Goal: Find specific page/section: Find specific page/section

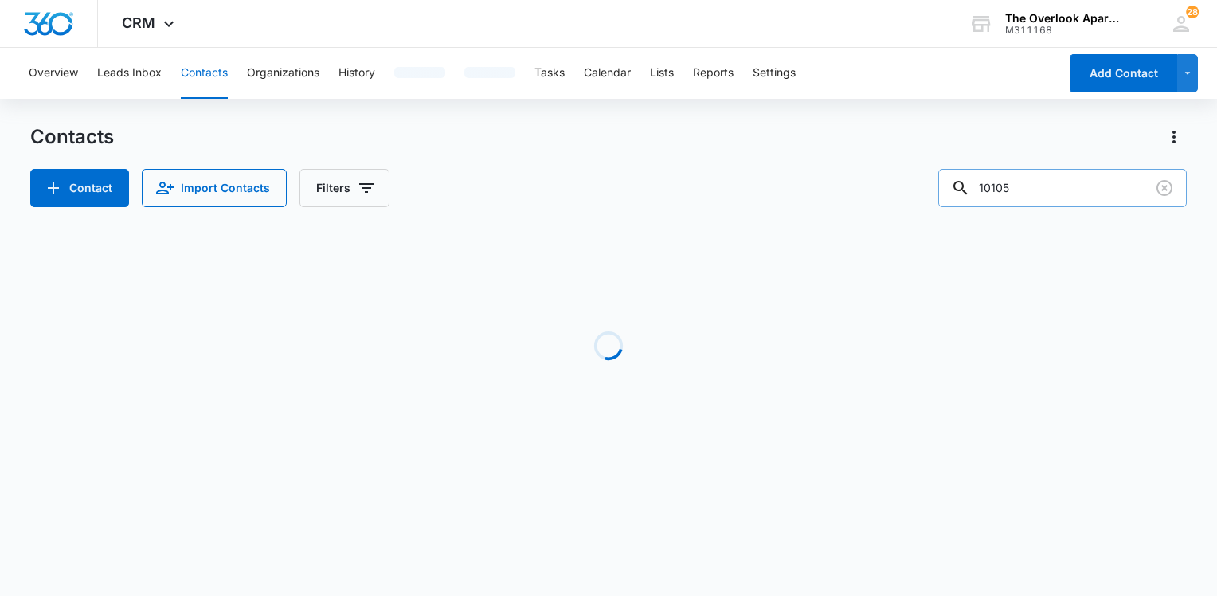
click at [1052, 199] on input "10105" at bounding box center [1062, 188] width 248 height 38
click at [1053, 194] on input "10105" at bounding box center [1062, 188] width 248 height 38
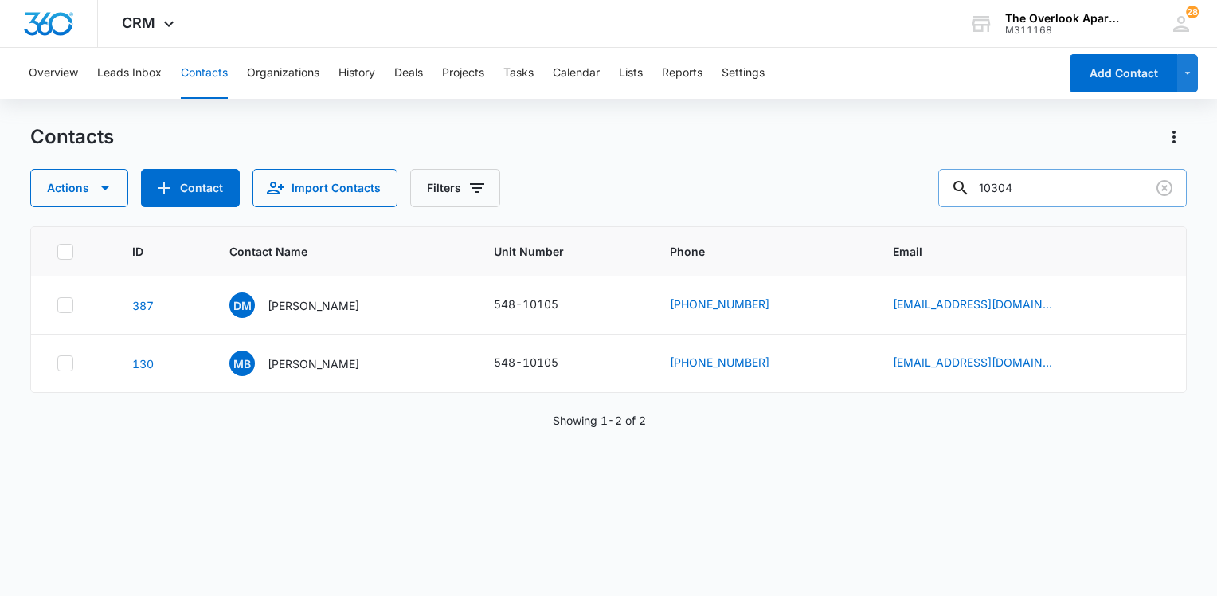
type input "10304"
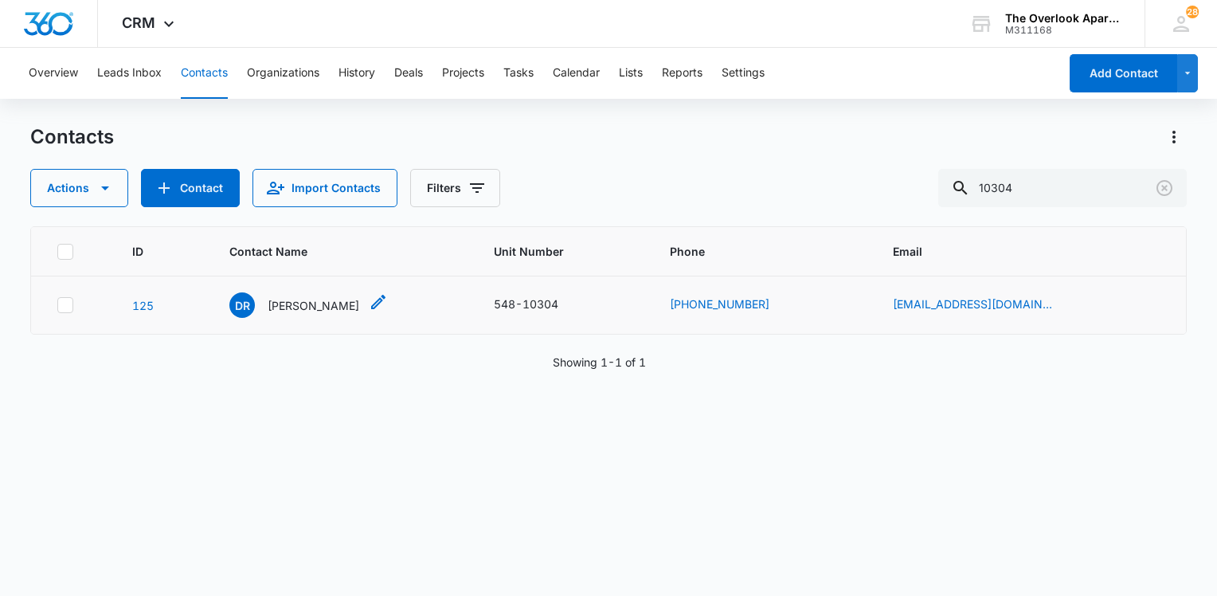
click at [306, 307] on p "[PERSON_NAME]" at bounding box center [314, 305] width 92 height 17
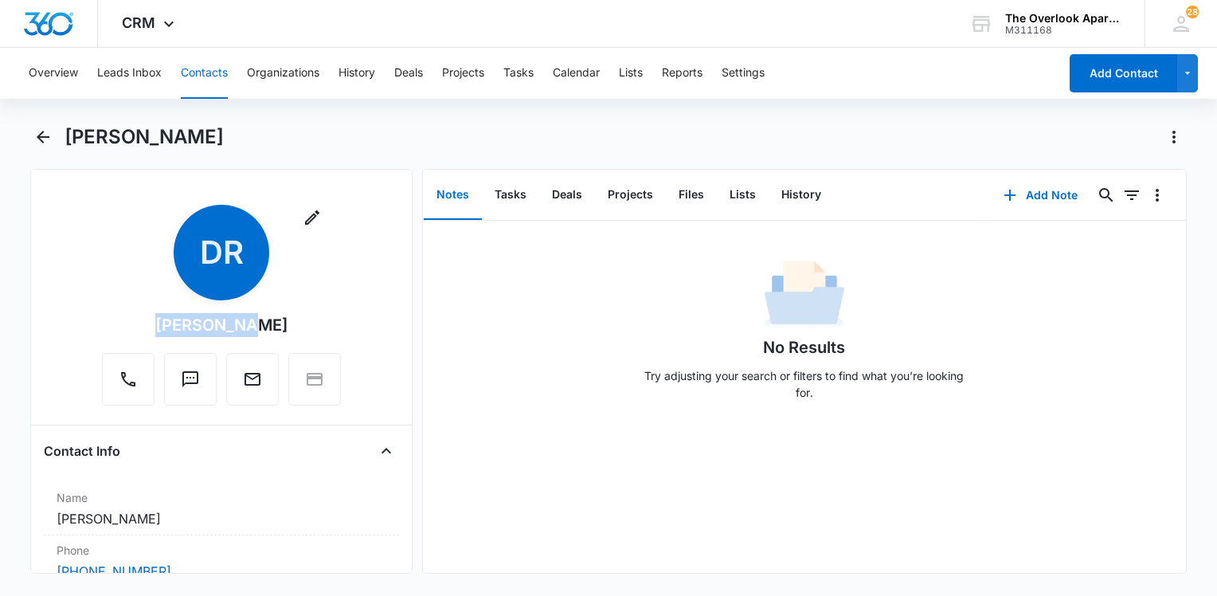
drag, startPoint x: 276, startPoint y: 317, endPoint x: 171, endPoint y: 319, distance: 104.4
click at [171, 319] on div "Remove DR [PERSON_NAME]" at bounding box center [221, 305] width 239 height 201
drag, startPoint x: 171, startPoint y: 319, endPoint x: 197, endPoint y: 319, distance: 25.5
copy div "[PERSON_NAME]"
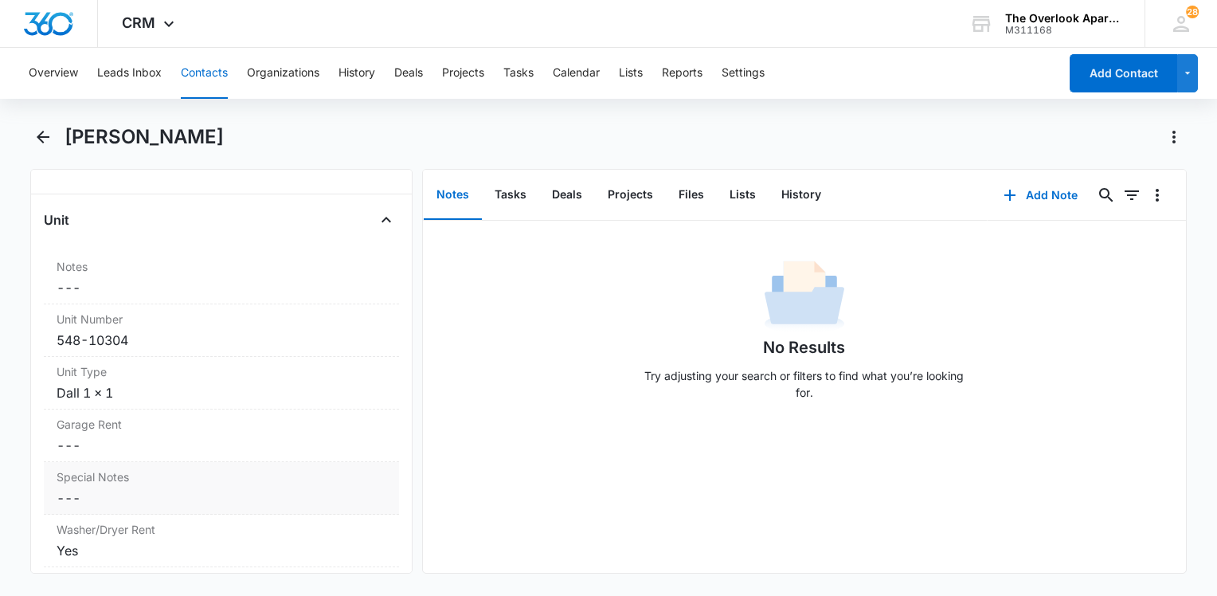
scroll to position [1434, 0]
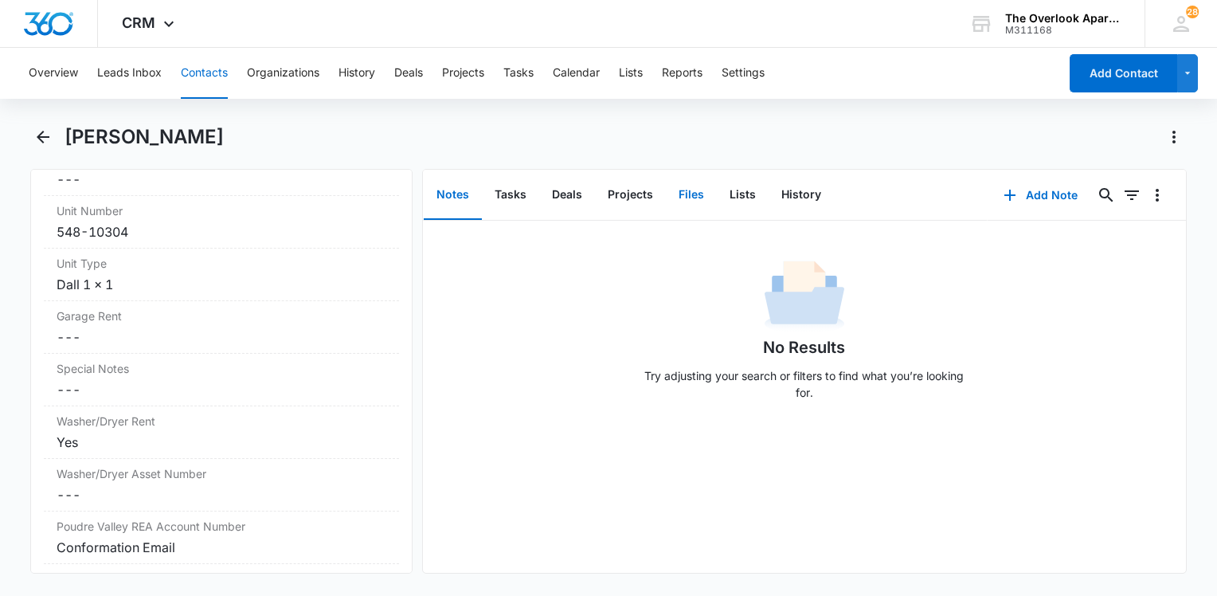
click at [682, 202] on button "Files" at bounding box center [691, 194] width 51 height 49
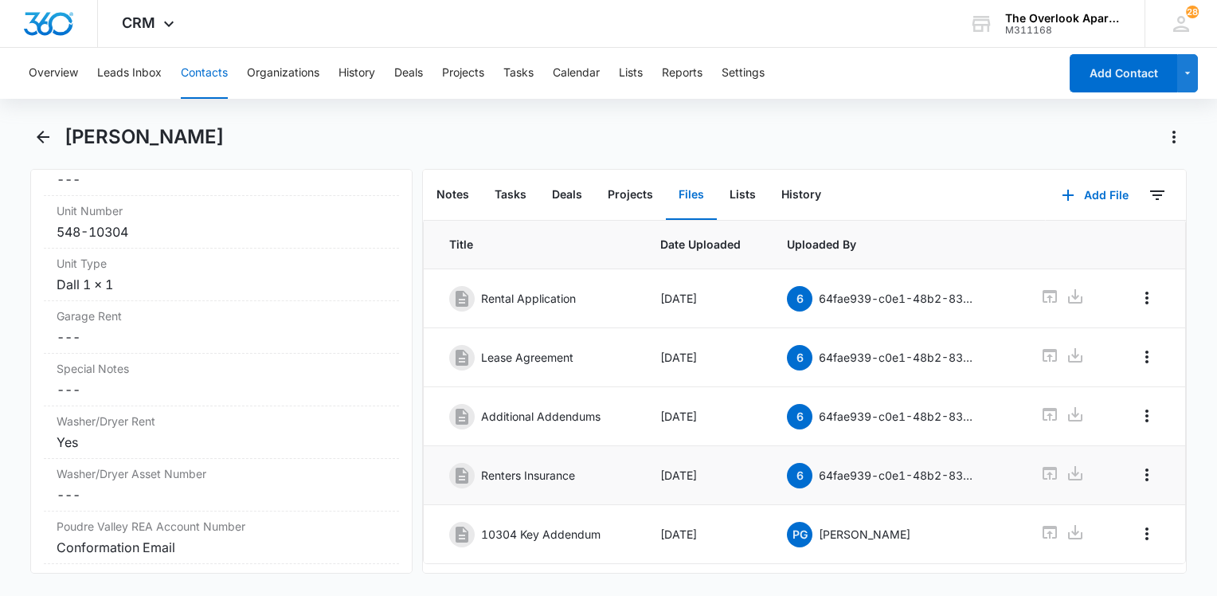
scroll to position [80, 0]
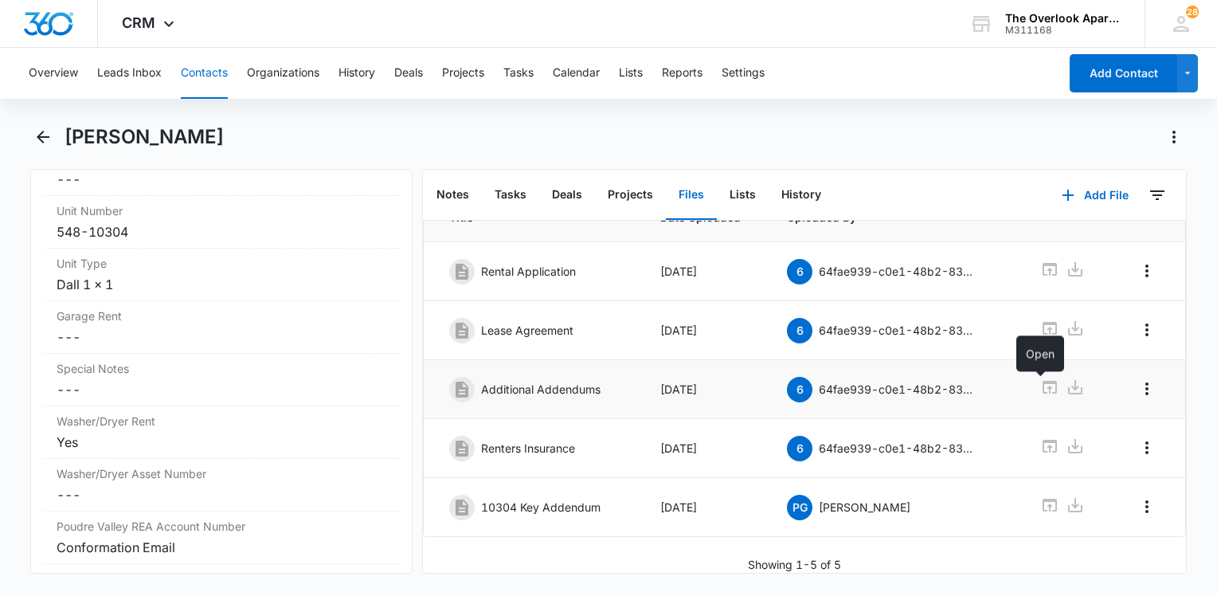
click at [1045, 388] on icon at bounding box center [1049, 387] width 19 height 19
click at [1040, 266] on icon at bounding box center [1049, 269] width 19 height 19
click at [214, 78] on button "Contacts" at bounding box center [204, 73] width 47 height 51
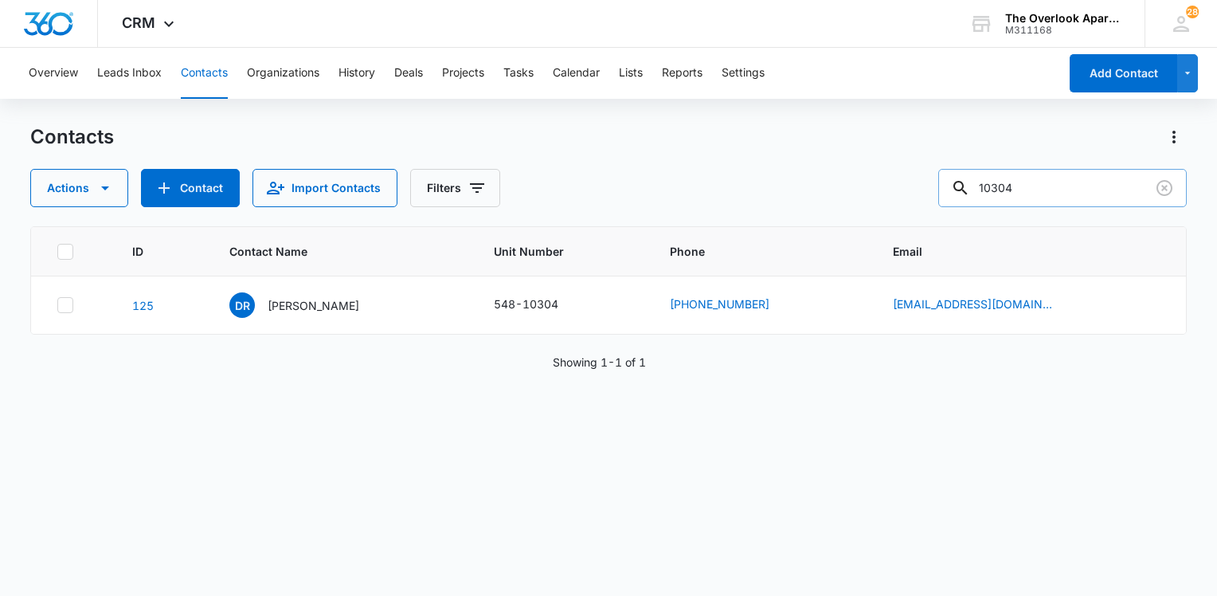
click at [1070, 201] on input "10304" at bounding box center [1062, 188] width 248 height 38
click at [1070, 199] on input "10304" at bounding box center [1062, 188] width 248 height 38
type input "1"
type input "2102"
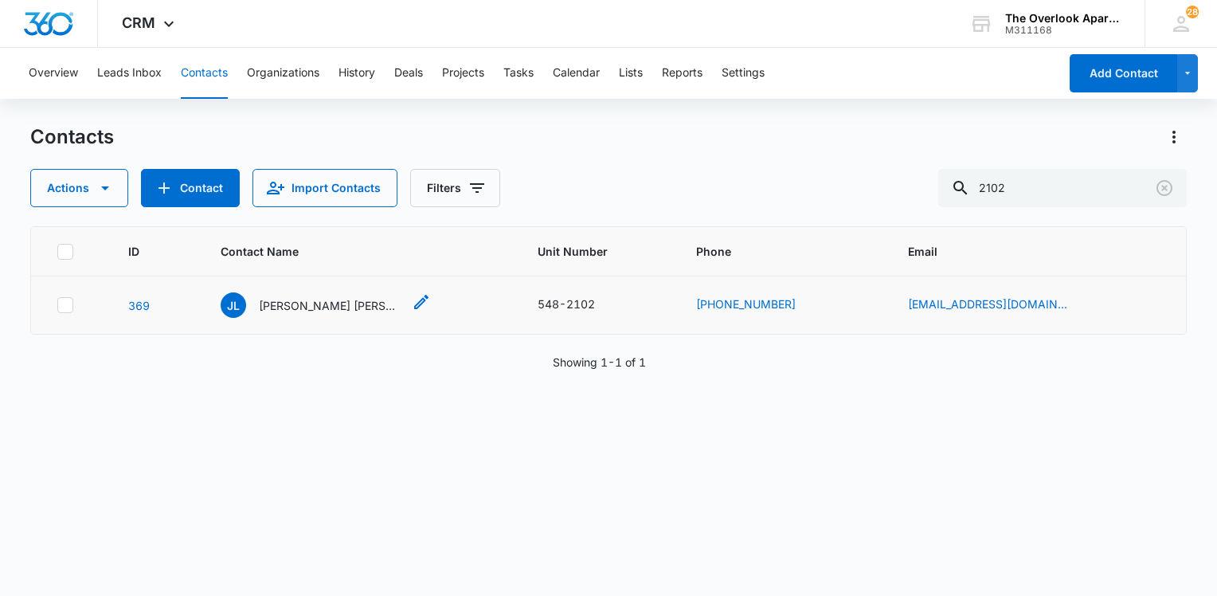
click at [332, 310] on p "[PERSON_NAME] [PERSON_NAME] & [PERSON_NAME]" at bounding box center [330, 305] width 143 height 17
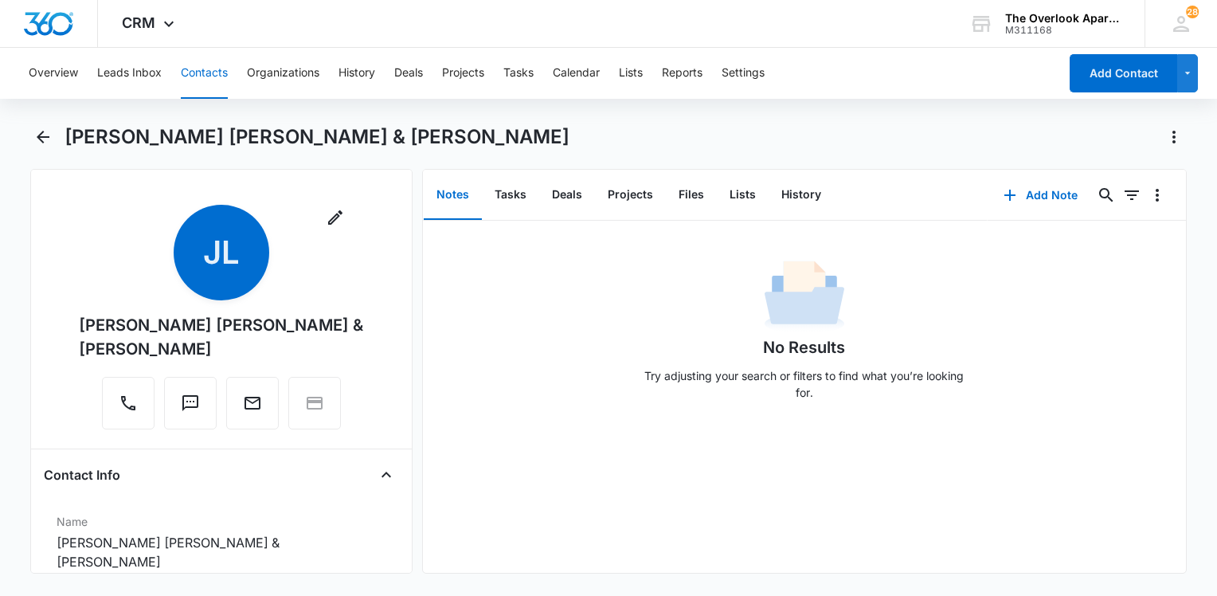
click at [213, 80] on button "Contacts" at bounding box center [204, 73] width 47 height 51
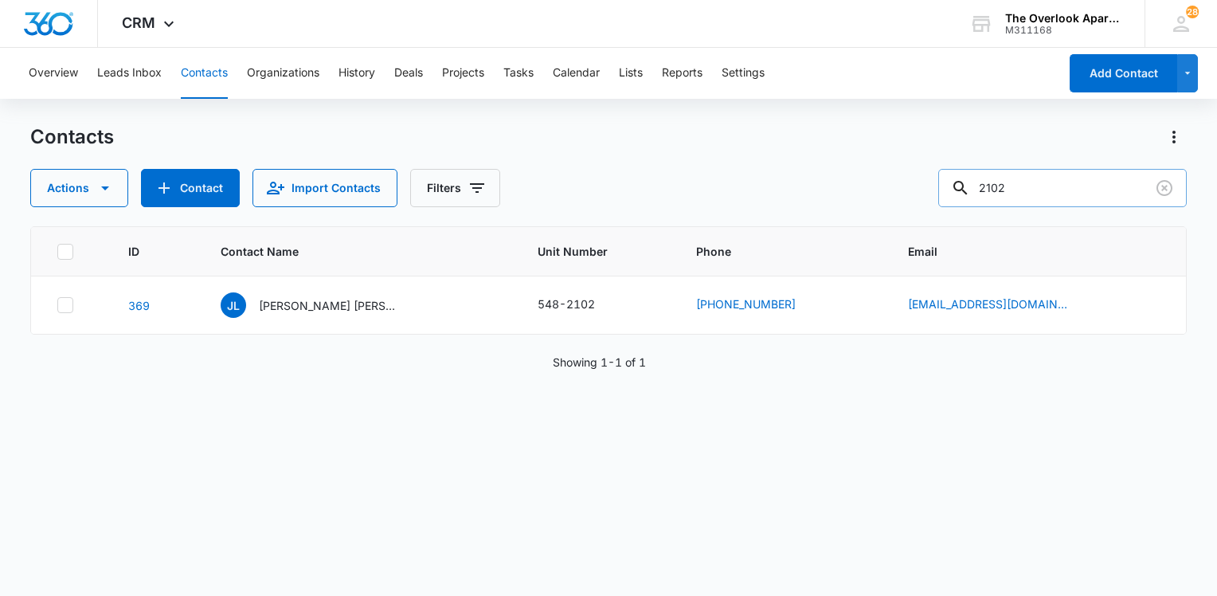
click at [1065, 193] on input "2102" at bounding box center [1062, 188] width 248 height 38
click at [1064, 193] on input "2102" at bounding box center [1062, 188] width 248 height 38
type input "6105"
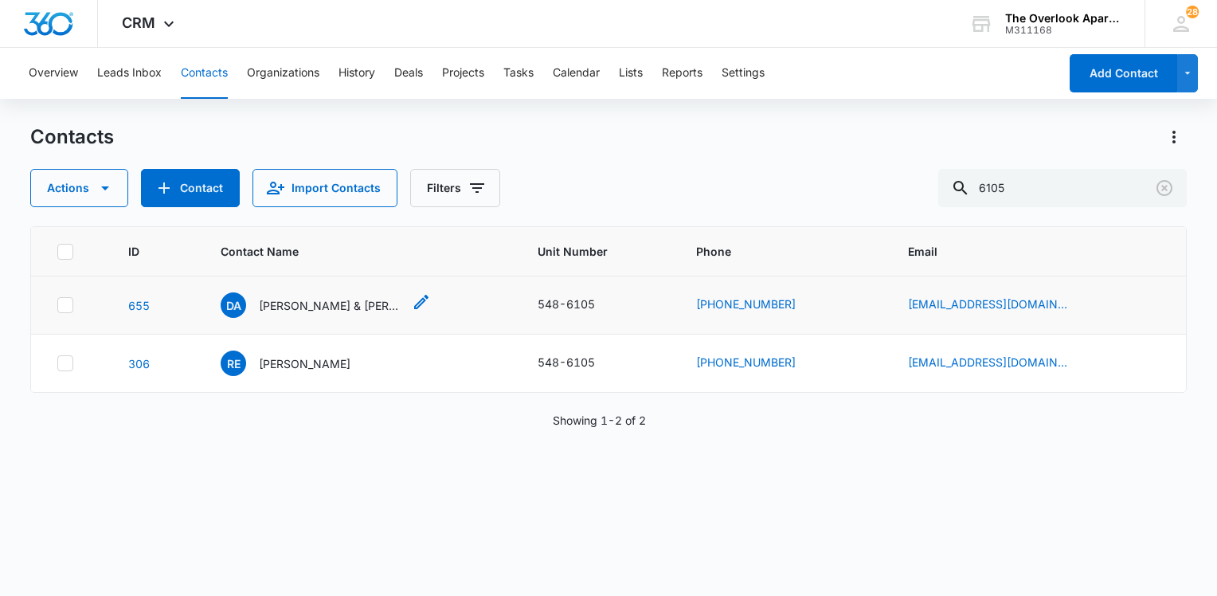
click at [385, 300] on p "[PERSON_NAME] & [PERSON_NAME] & [PERSON_NAME]" at bounding box center [330, 305] width 143 height 17
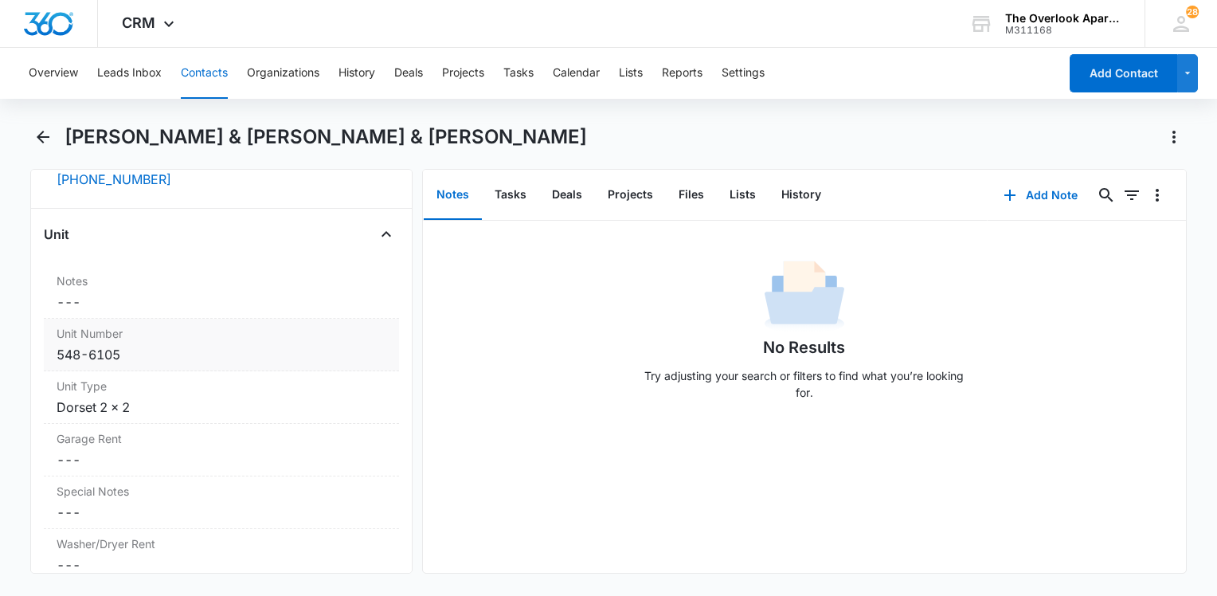
scroll to position [1115, 0]
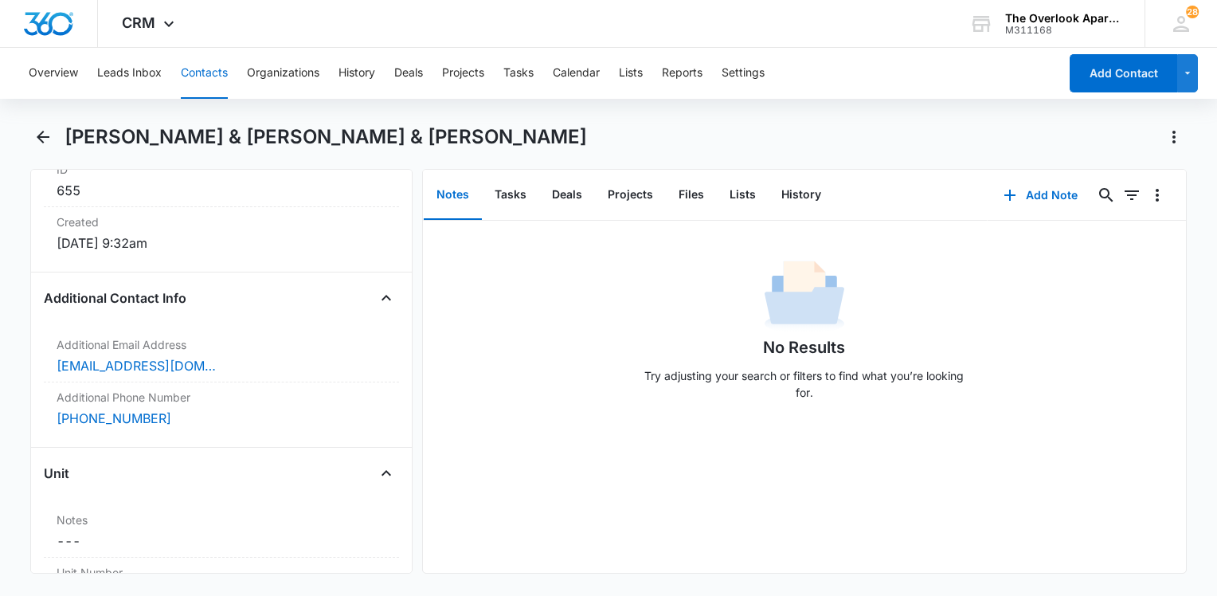
click at [209, 72] on button "Contacts" at bounding box center [204, 73] width 47 height 51
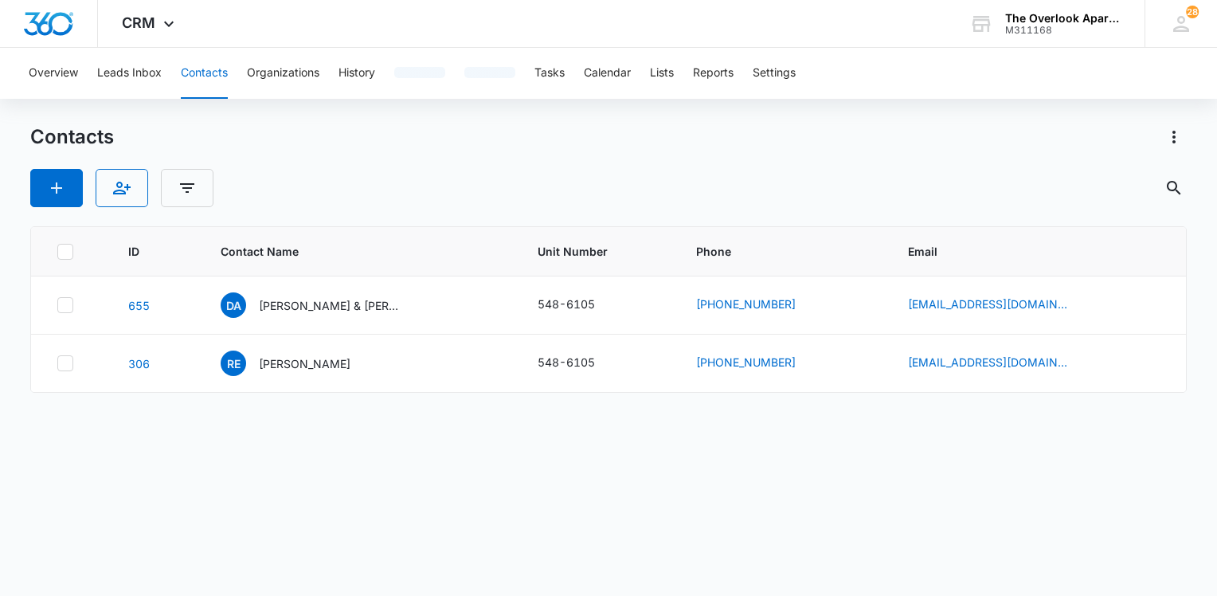
click at [207, 67] on button "Contacts" at bounding box center [204, 73] width 47 height 51
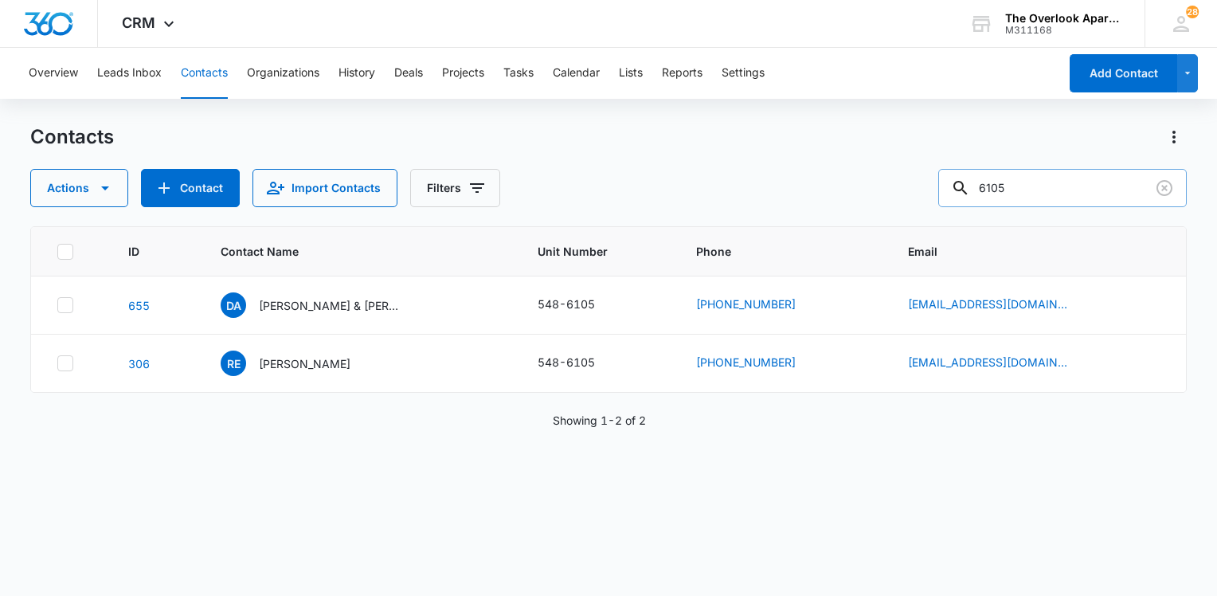
click at [1083, 180] on input "6105" at bounding box center [1062, 188] width 248 height 38
type input "9306"
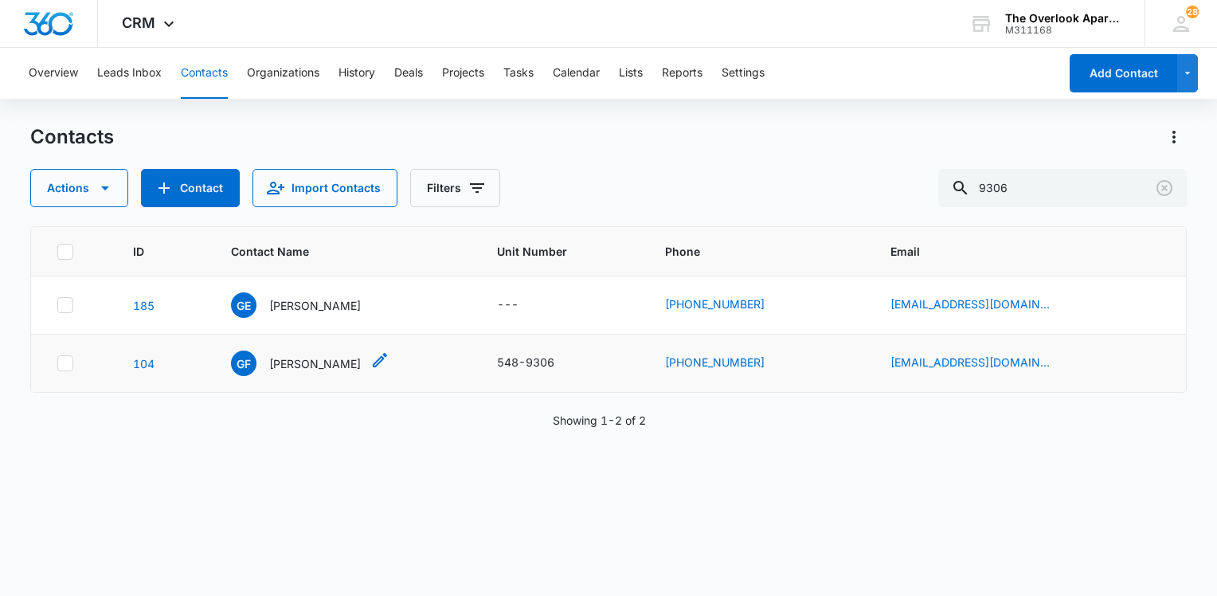
click at [320, 358] on p "[PERSON_NAME]" at bounding box center [315, 363] width 92 height 17
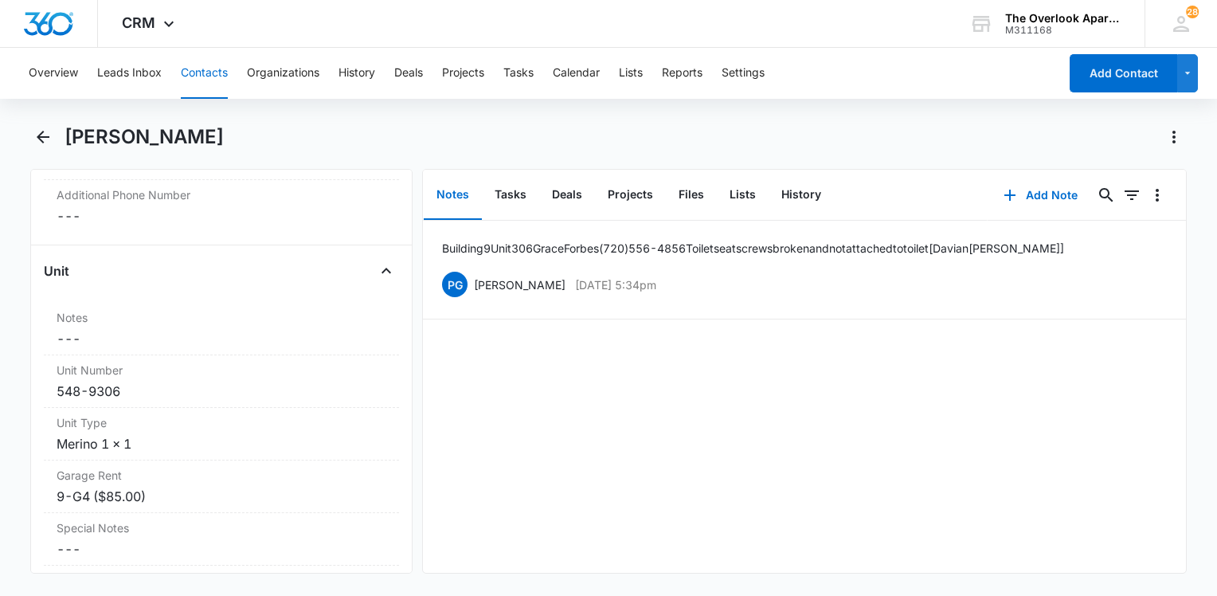
scroll to position [876, 0]
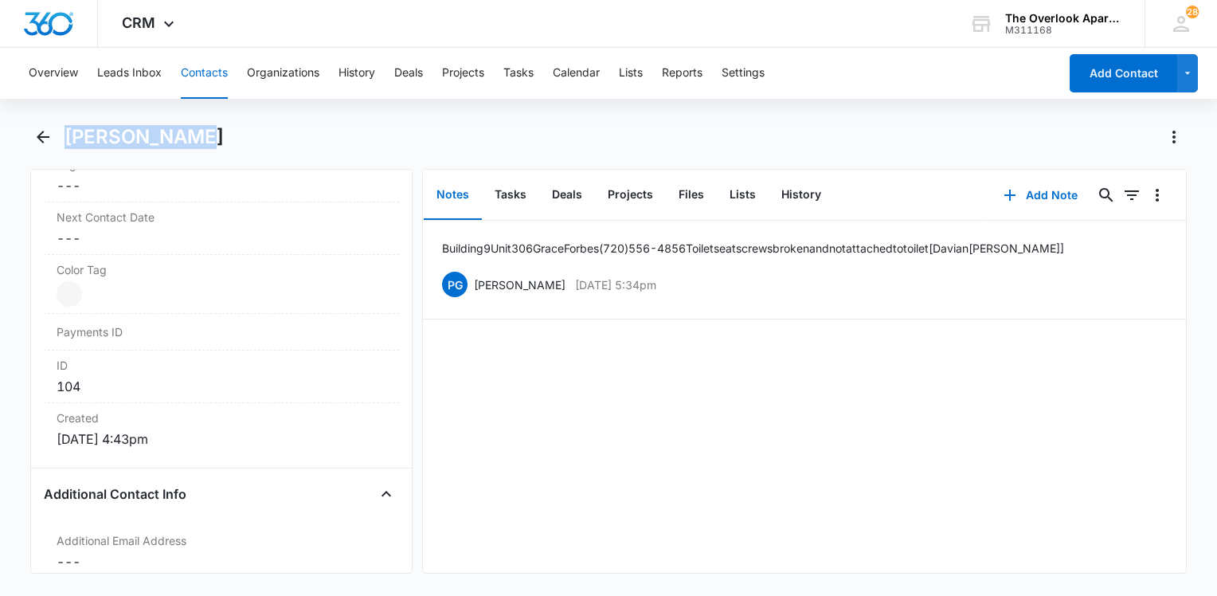
drag, startPoint x: 136, startPoint y: 139, endPoint x: 61, endPoint y: 135, distance: 75.7
click at [61, 135] on div "[PERSON_NAME]" at bounding box center [608, 146] width 1156 height 45
drag, startPoint x: 61, startPoint y: 135, endPoint x: 84, endPoint y: 134, distance: 23.9
copy h1 "[PERSON_NAME]"
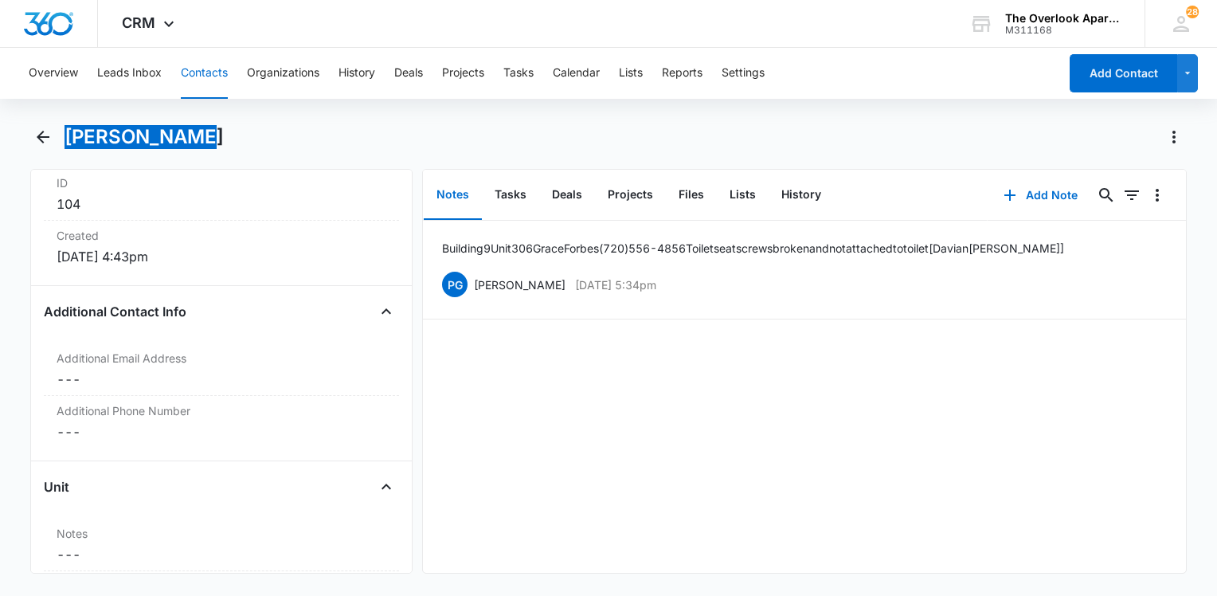
scroll to position [1115, 0]
